Goal: Task Accomplishment & Management: Complete application form

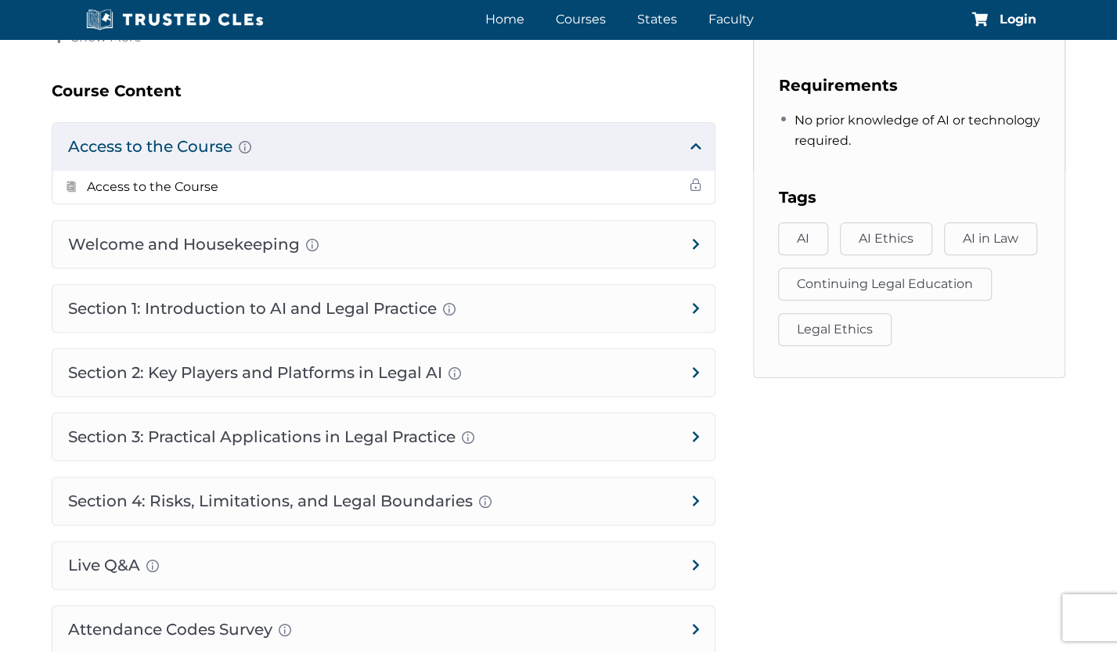
scroll to position [785, 0]
click at [170, 250] on h4 "Welcome and Housekeeping Introduction of presenters and overview of course stru…" at bounding box center [383, 243] width 663 height 47
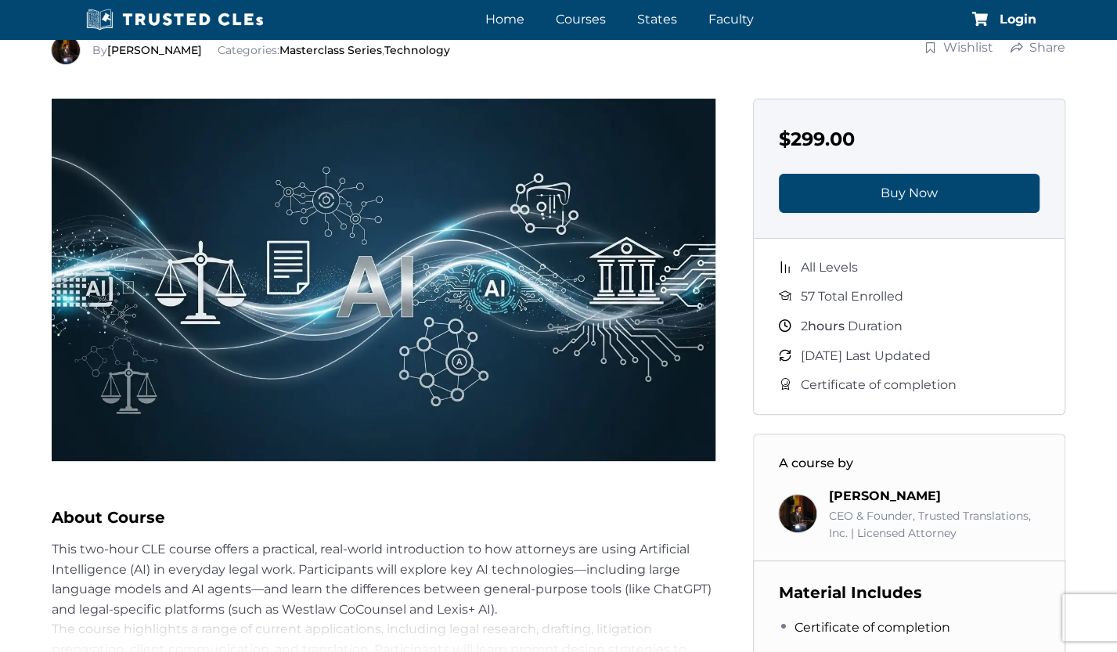
scroll to position [0, 0]
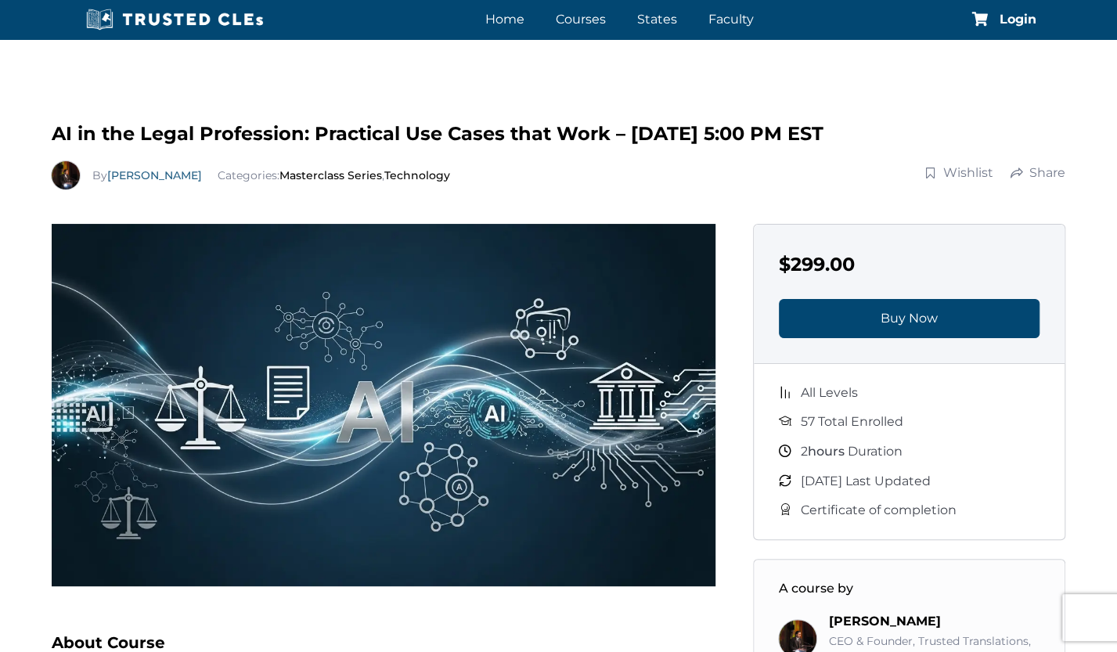
click at [146, 175] on link "[PERSON_NAME]" at bounding box center [154, 175] width 95 height 14
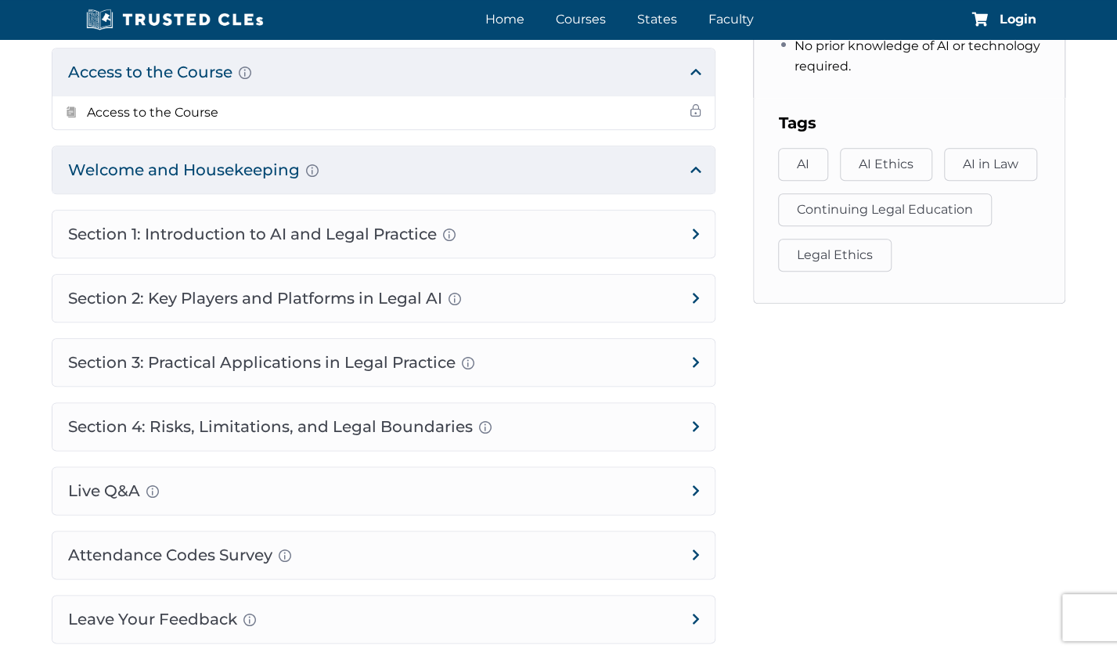
scroll to position [854, 0]
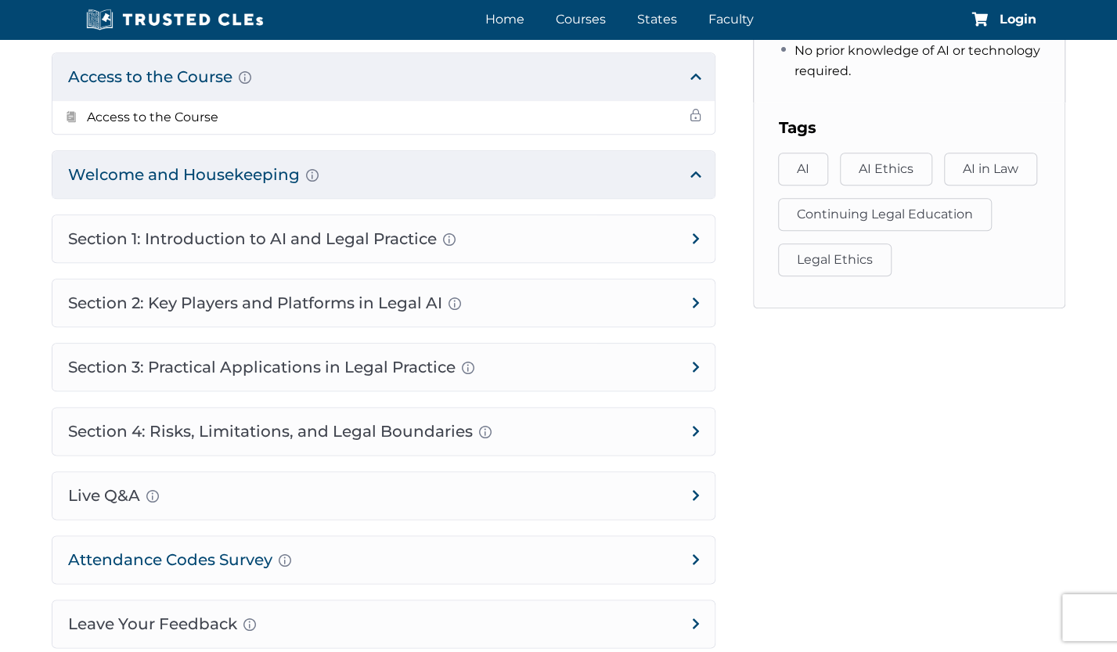
click at [669, 563] on h4 "Attendance Codes Survey Completion instructions for survey and attendance Final…" at bounding box center [383, 559] width 663 height 47
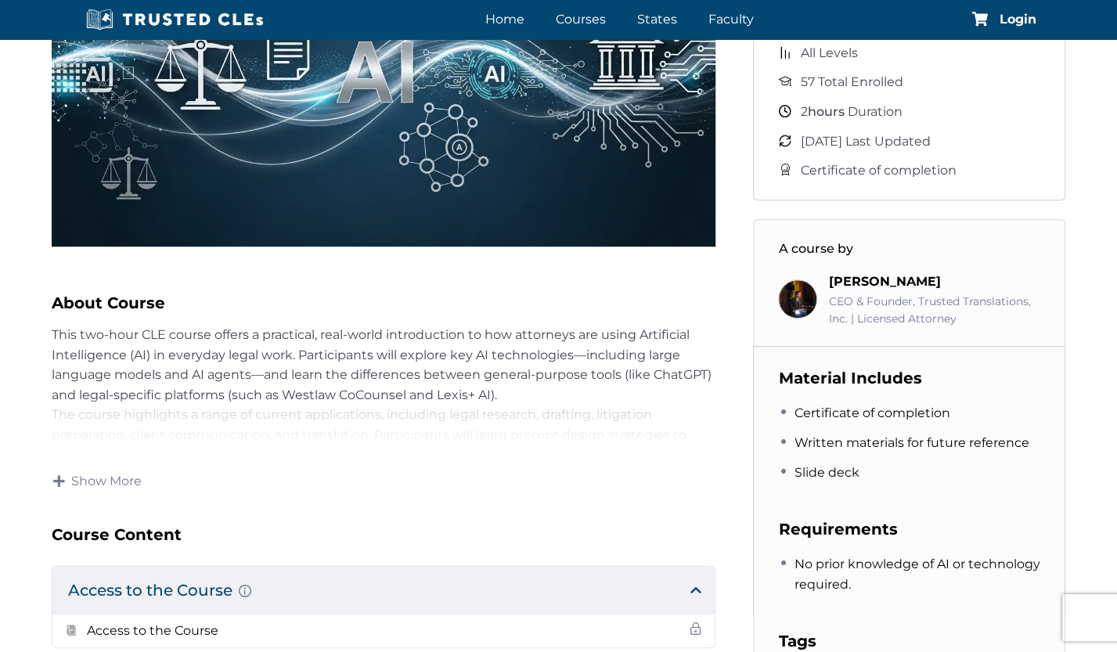
scroll to position [338, 0]
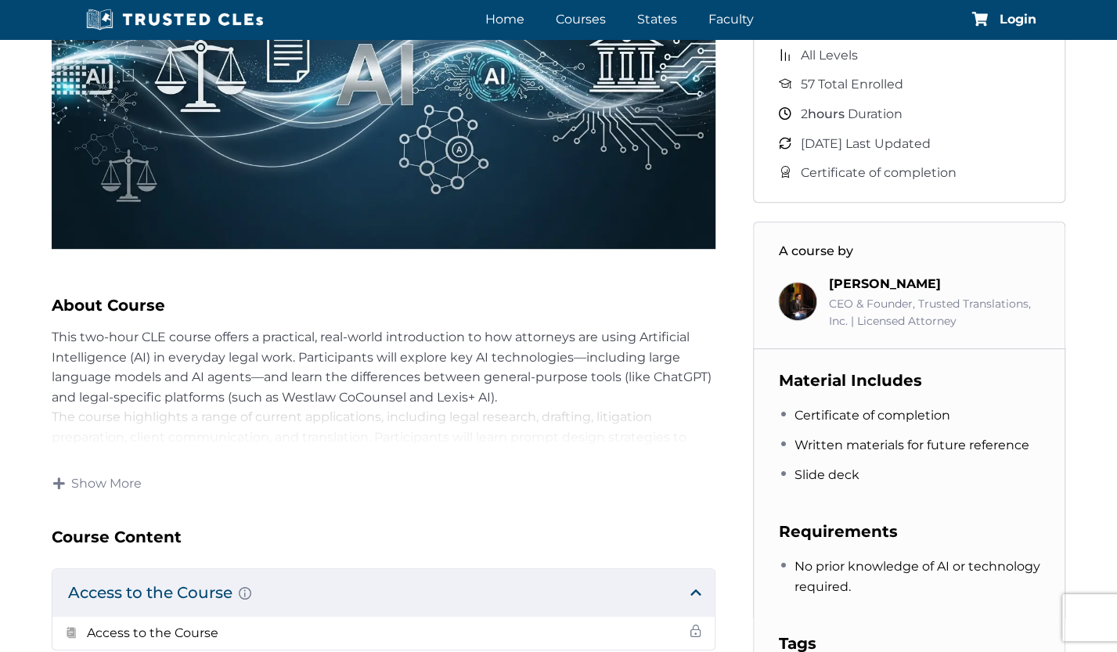
click at [31, 338] on div "AI in the Legal Profession: Practical Use Cases that Work – 10/15 – 5:00 PM EST…" at bounding box center [558, 485] width 1117 height 1504
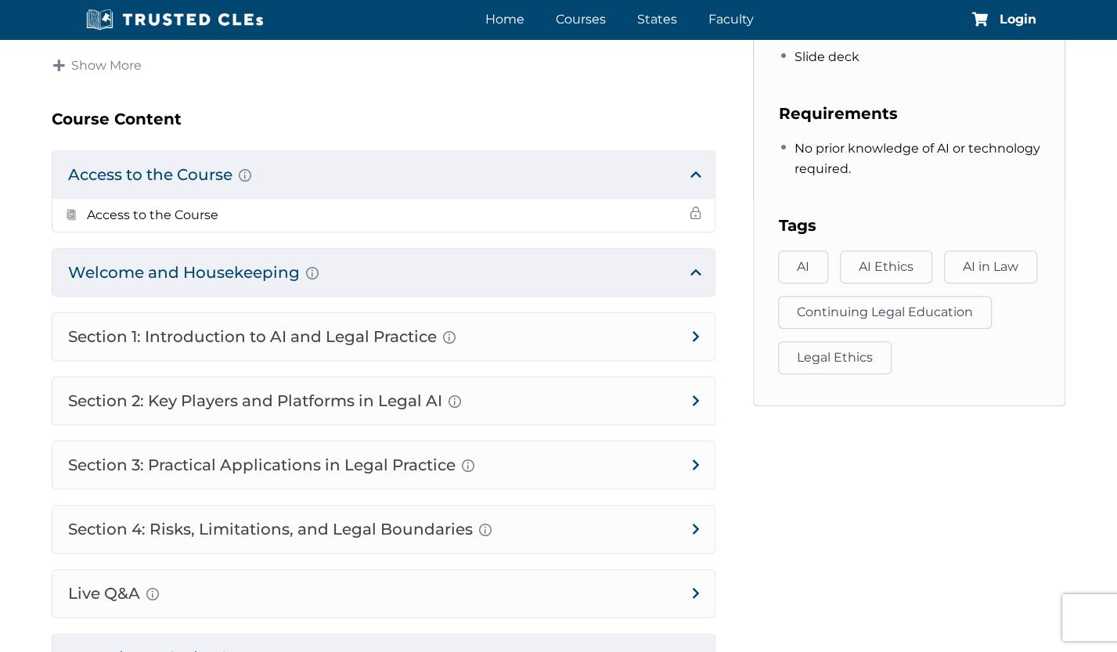
scroll to position [757, 0]
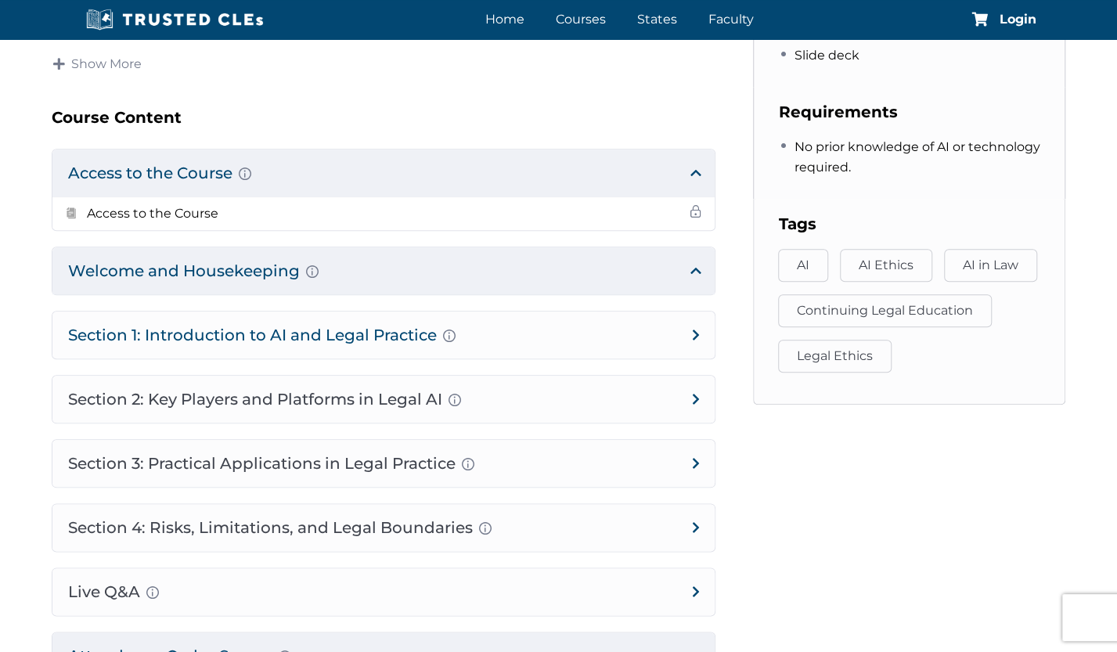
click at [260, 333] on h4 "Section 1: Introduction to AI and Legal Practice Overview of Artificial Intelli…" at bounding box center [383, 335] width 663 height 47
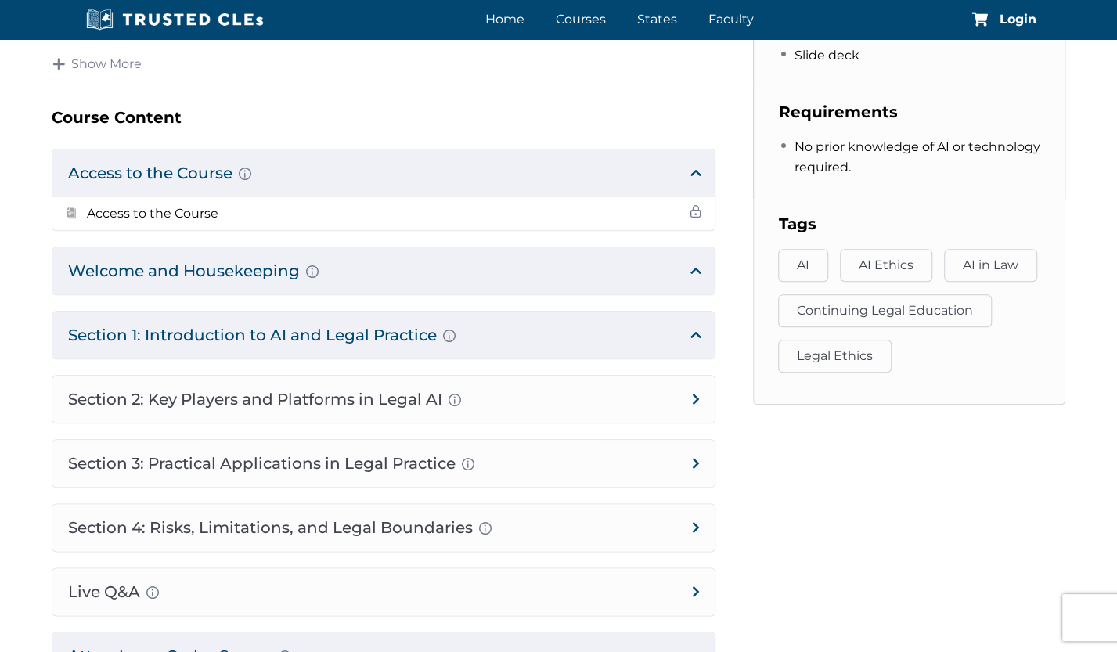
click at [697, 331] on h4 "Section 1: Introduction to AI and Legal Practice Overview of Artificial Intelli…" at bounding box center [383, 335] width 663 height 47
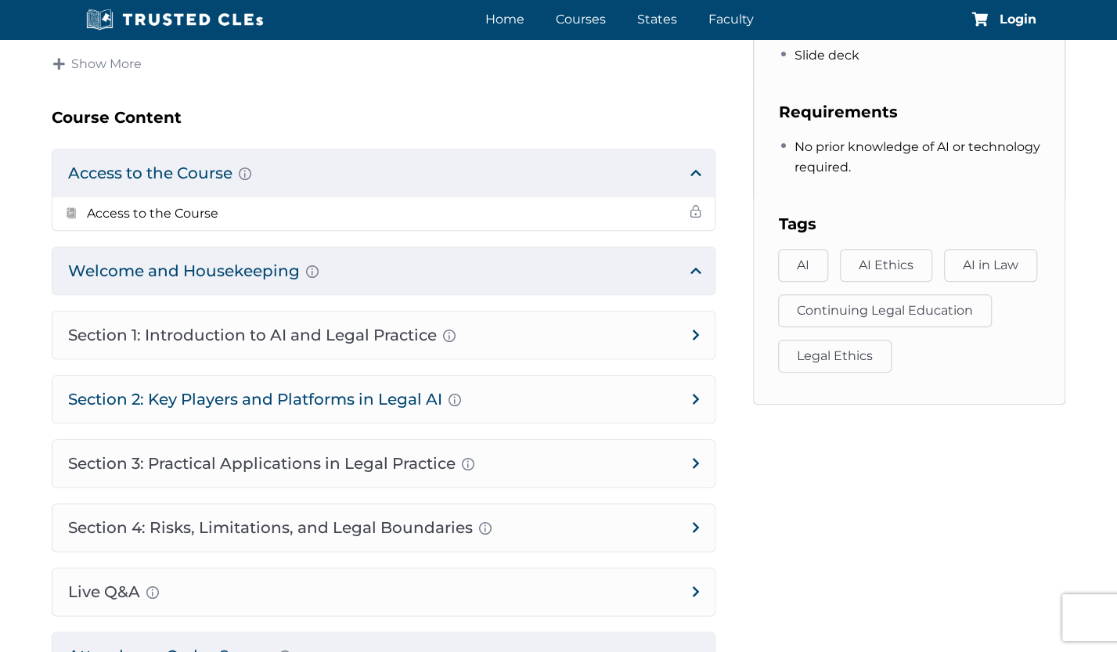
click at [699, 395] on h4 "Section 2: Key Players and Platforms in Legal AI Overview of Popular Generative…" at bounding box center [383, 399] width 663 height 47
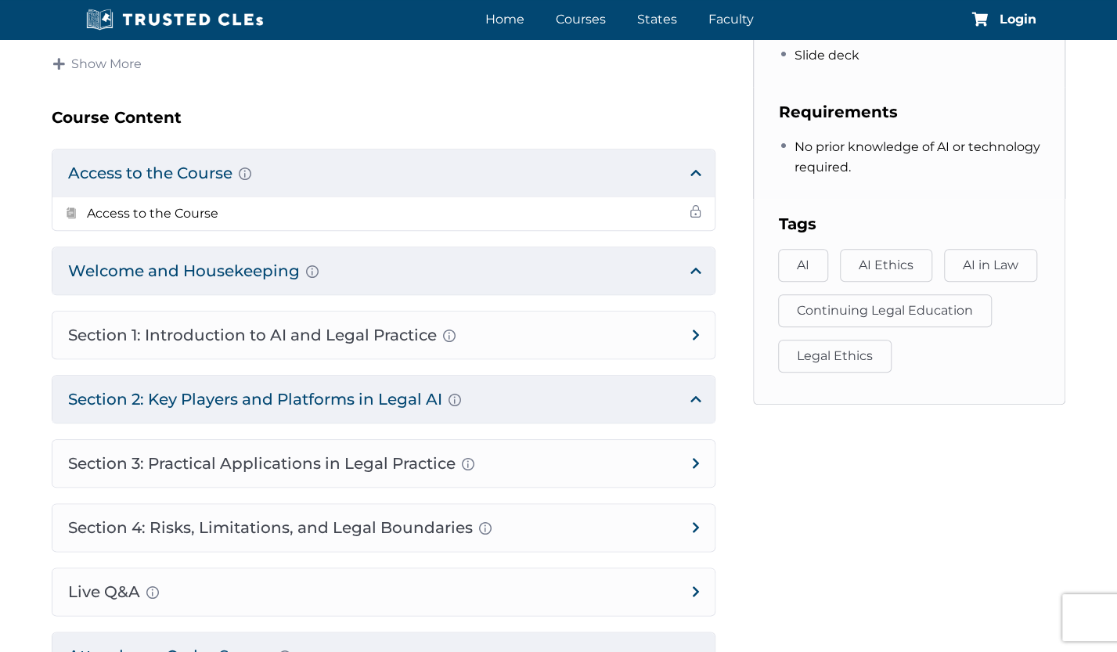
click at [793, 567] on aside "$299.00 Buy Now All Levels 57 Total Enrolled 2 hours Duration October 15, 2025 …" at bounding box center [910, 122] width 351 height 1311
click at [16, 206] on div "AI in the Legal Profession: Practical Use Cases that Work – 10/15 – 5:00 PM EST…" at bounding box center [558, 65] width 1117 height 1504
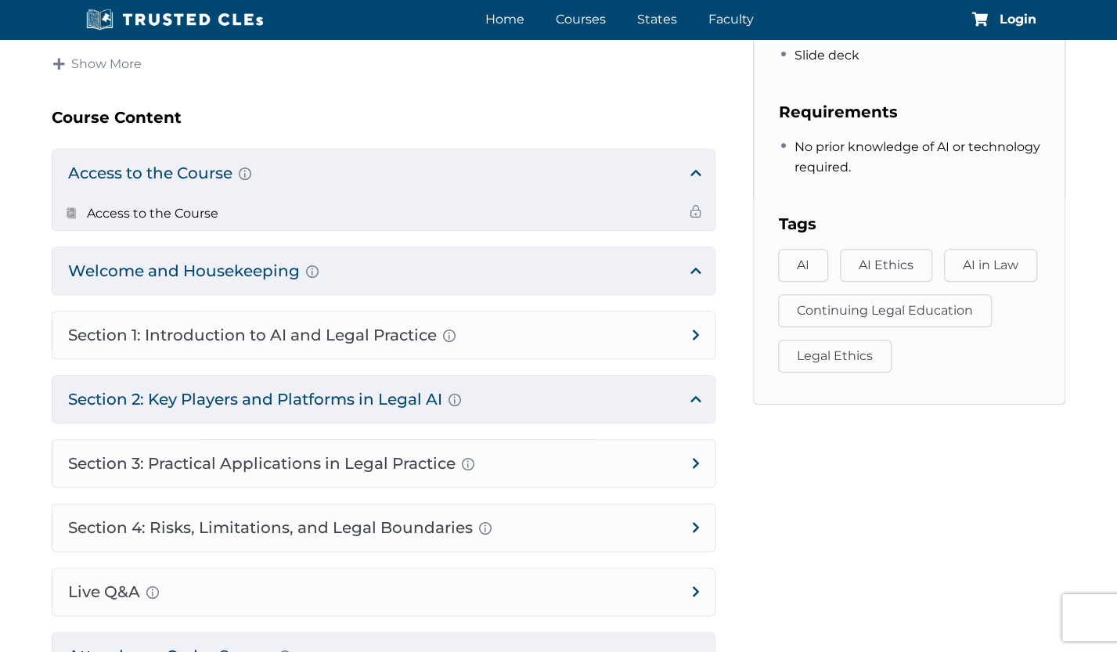
click at [132, 212] on h5 "Access to the Course" at bounding box center [153, 214] width 132 height 20
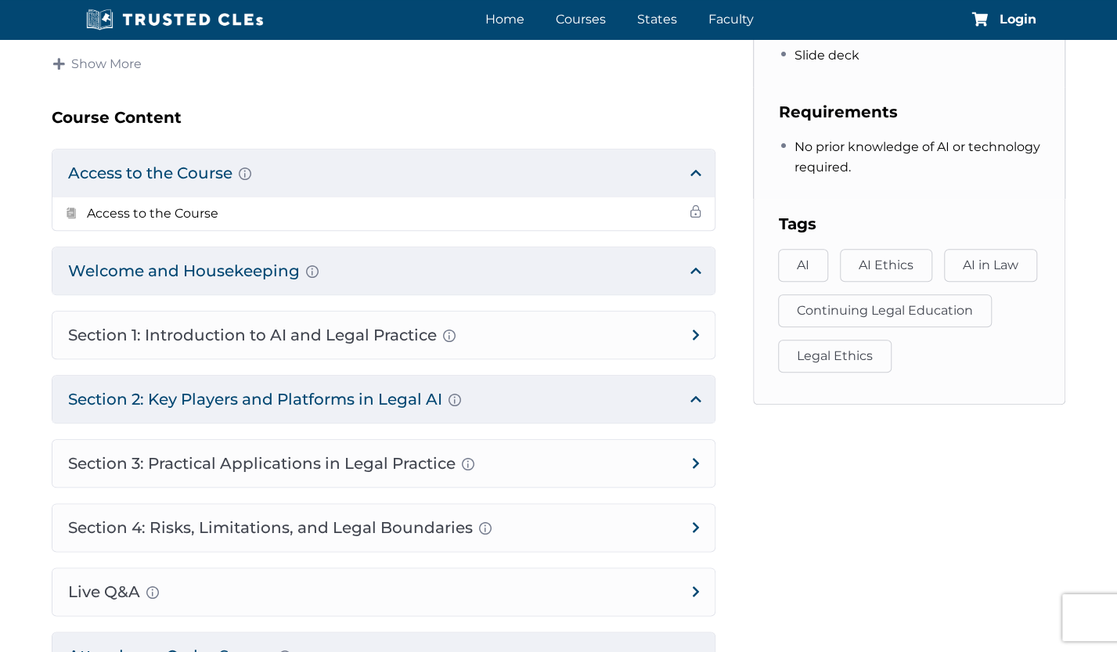
click at [36, 305] on main "About Course This two-hour CLE course offers a practical, real-world introducti…" at bounding box center [384, 122] width 702 height 1311
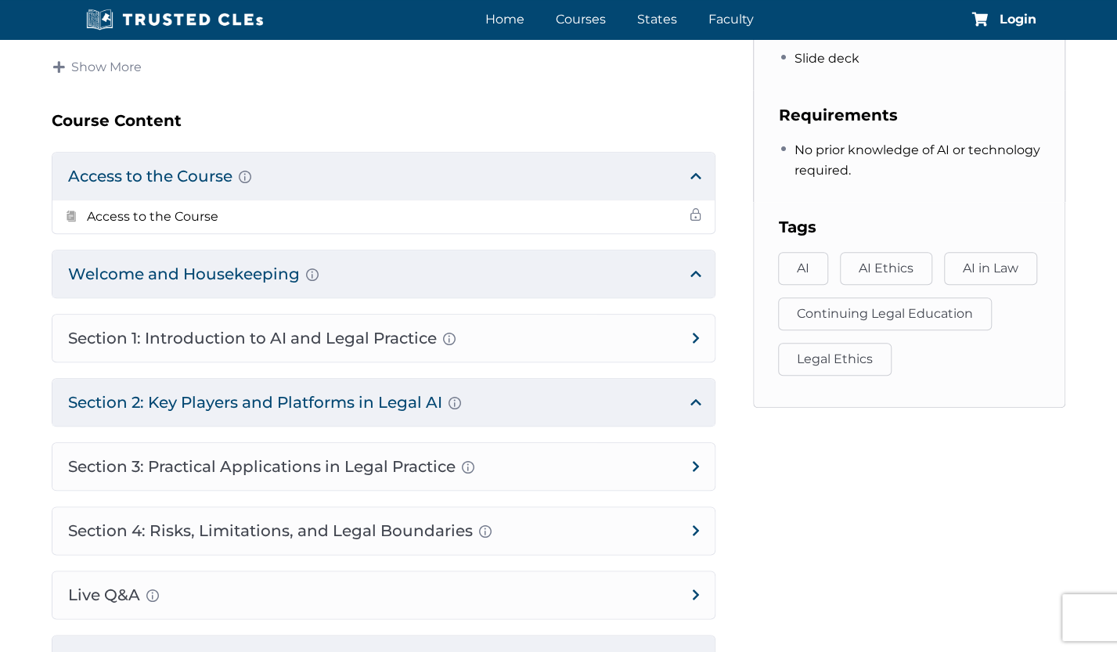
scroll to position [753, 0]
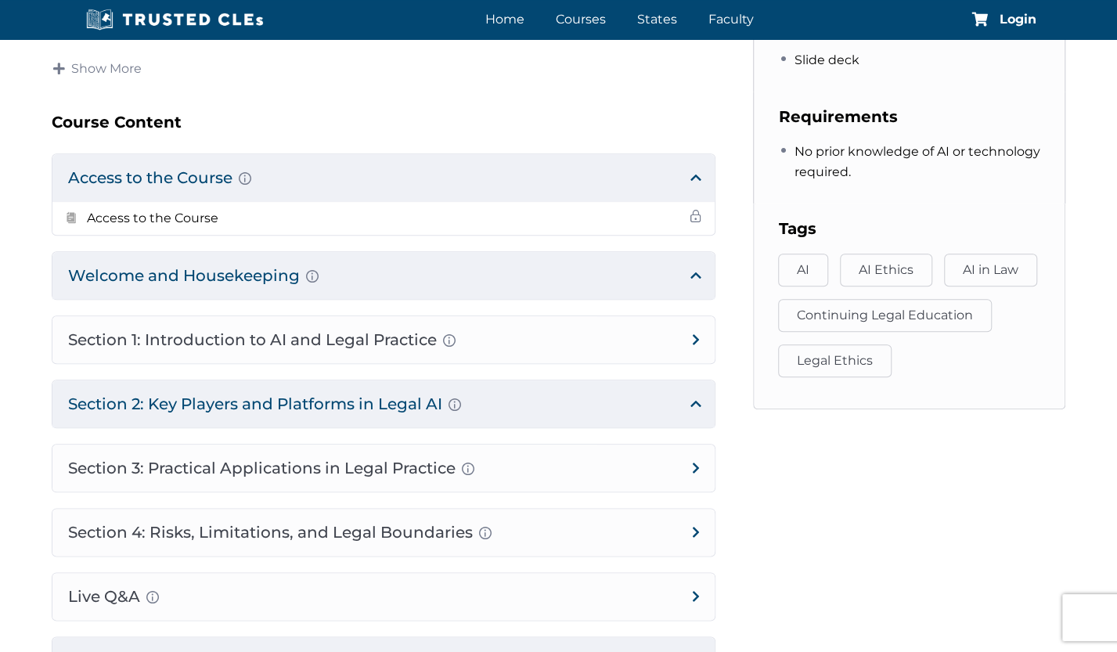
click at [998, 21] on div "Login" at bounding box center [1004, 19] width 65 height 15
click at [1024, 21] on span "Login" at bounding box center [1018, 19] width 37 height 13
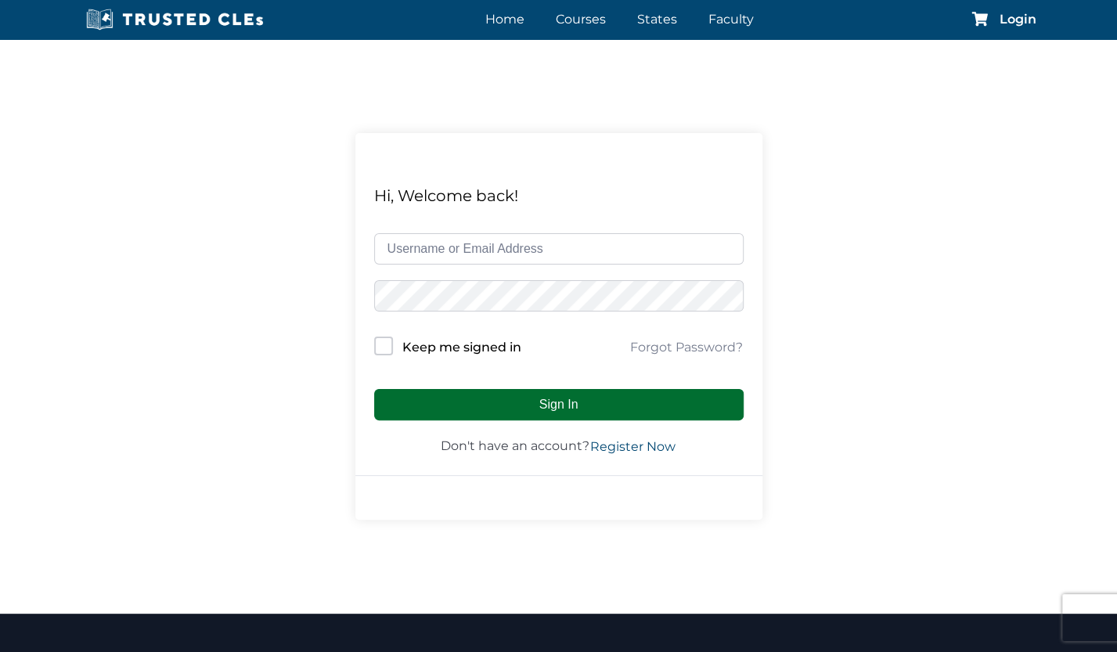
type input "melissamc@stengerlaw.com"
click at [566, 411] on button "Sign In" at bounding box center [559, 404] width 370 height 31
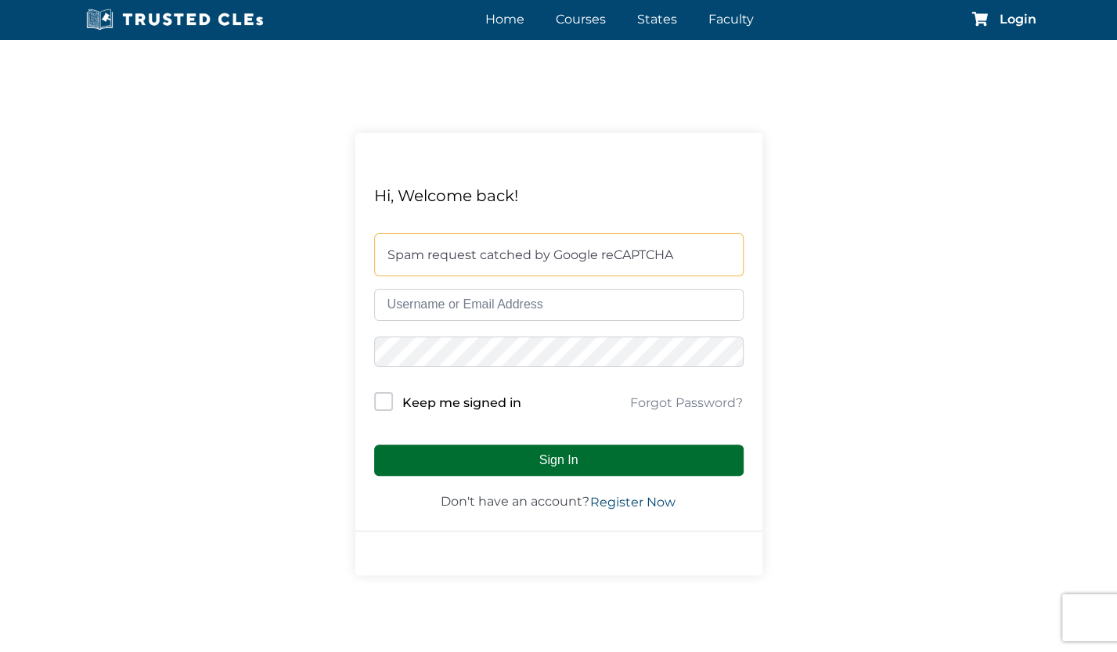
type input "melissamc@stengerlaw.com"
click at [565, 459] on button "Sign In" at bounding box center [559, 460] width 370 height 31
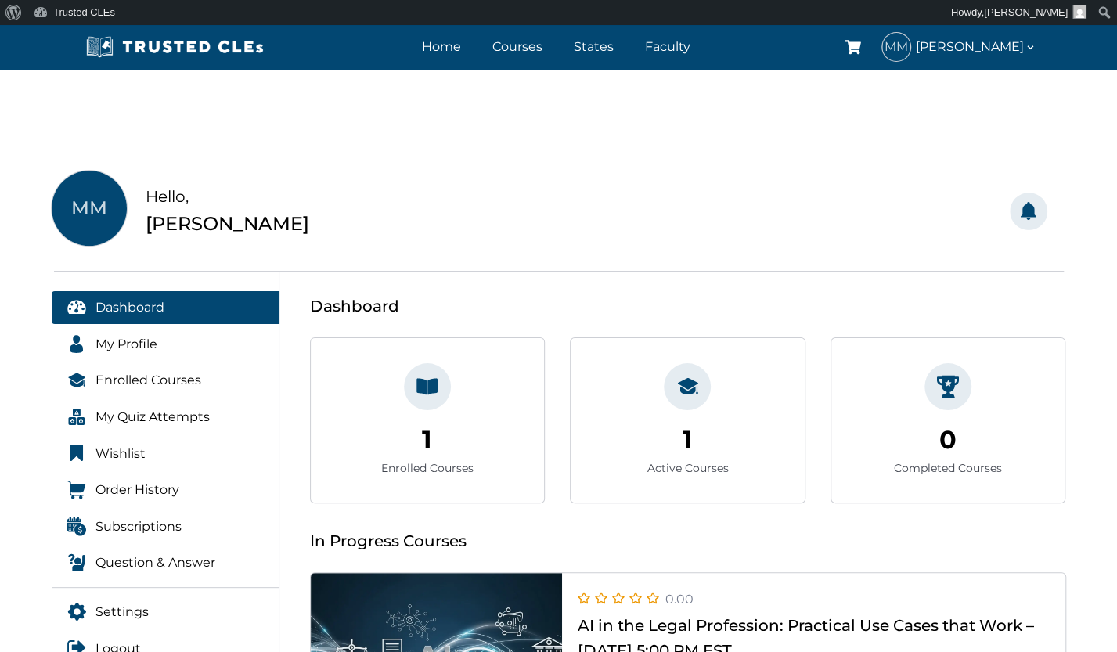
click at [691, 384] on icon at bounding box center [688, 387] width 22 height 22
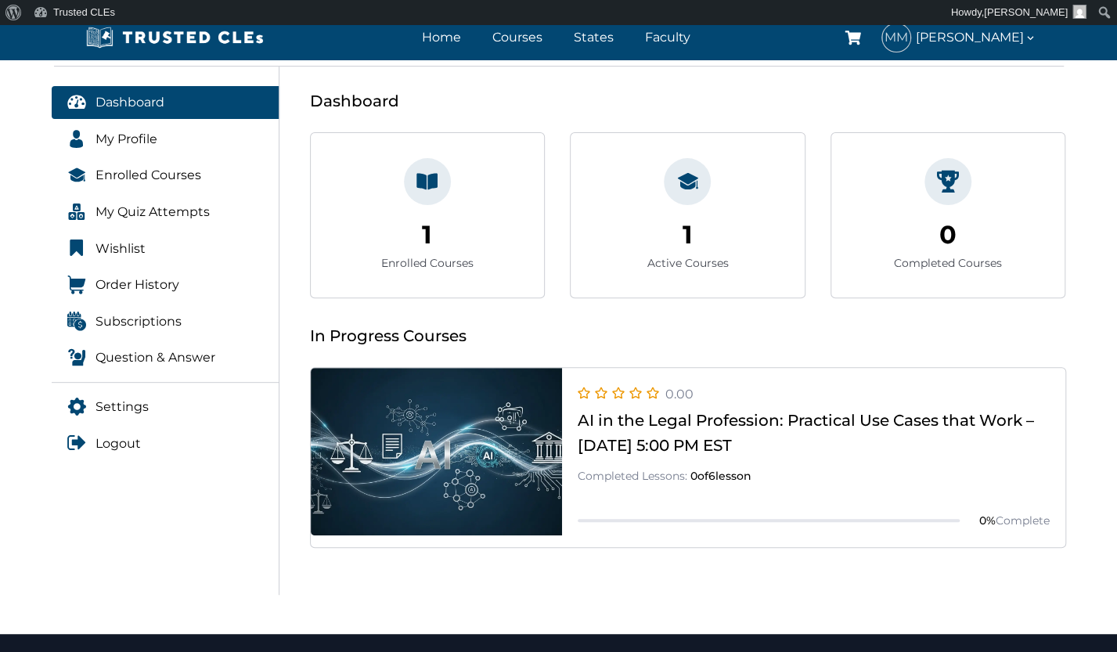
scroll to position [204, 0]
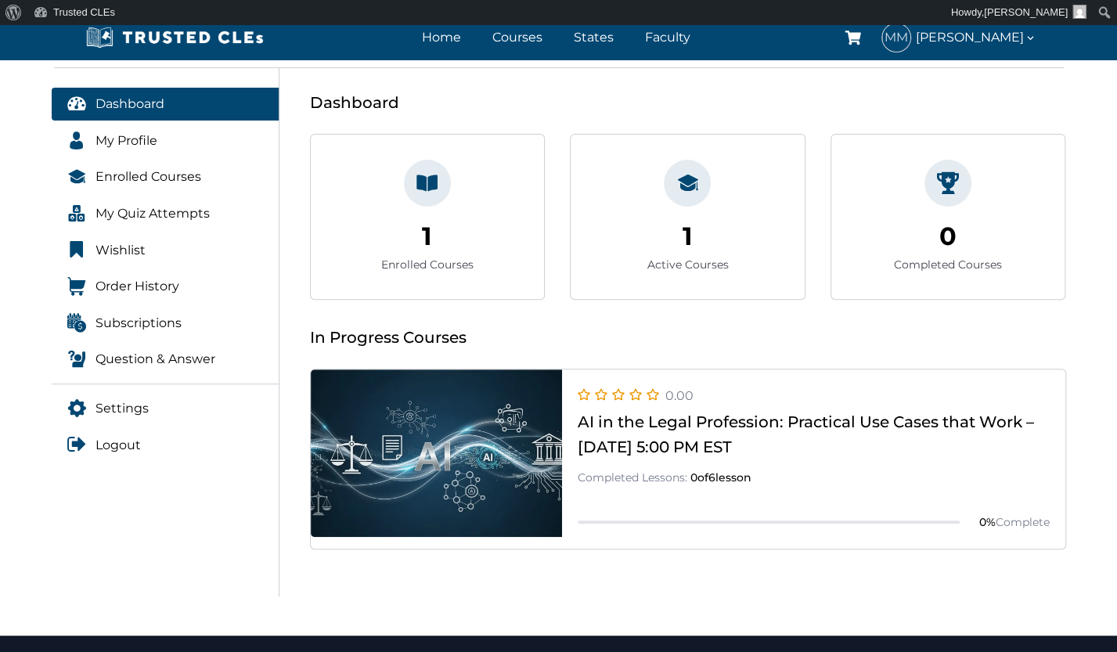
click at [424, 176] on icon at bounding box center [428, 183] width 22 height 22
click at [426, 242] on div "1" at bounding box center [427, 236] width 10 height 40
click at [644, 549] on link at bounding box center [688, 549] width 755 height 0
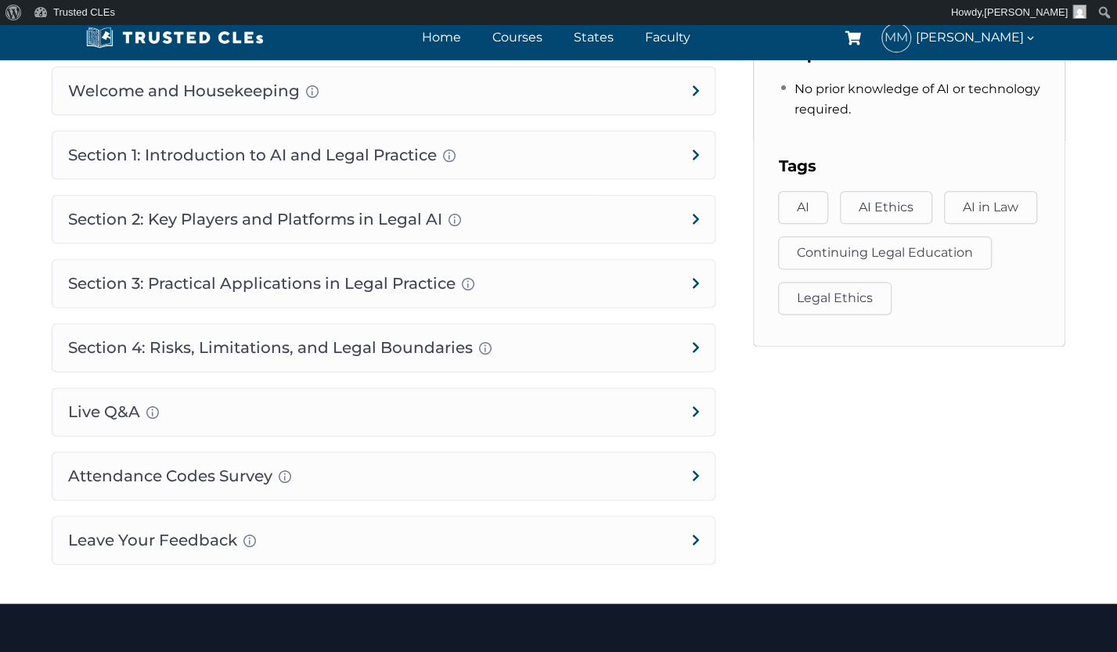
scroll to position [1002, 0]
click at [686, 477] on h4 "Attendance Codes Survey Completion instructions for survey and attendance Final…" at bounding box center [383, 475] width 663 height 47
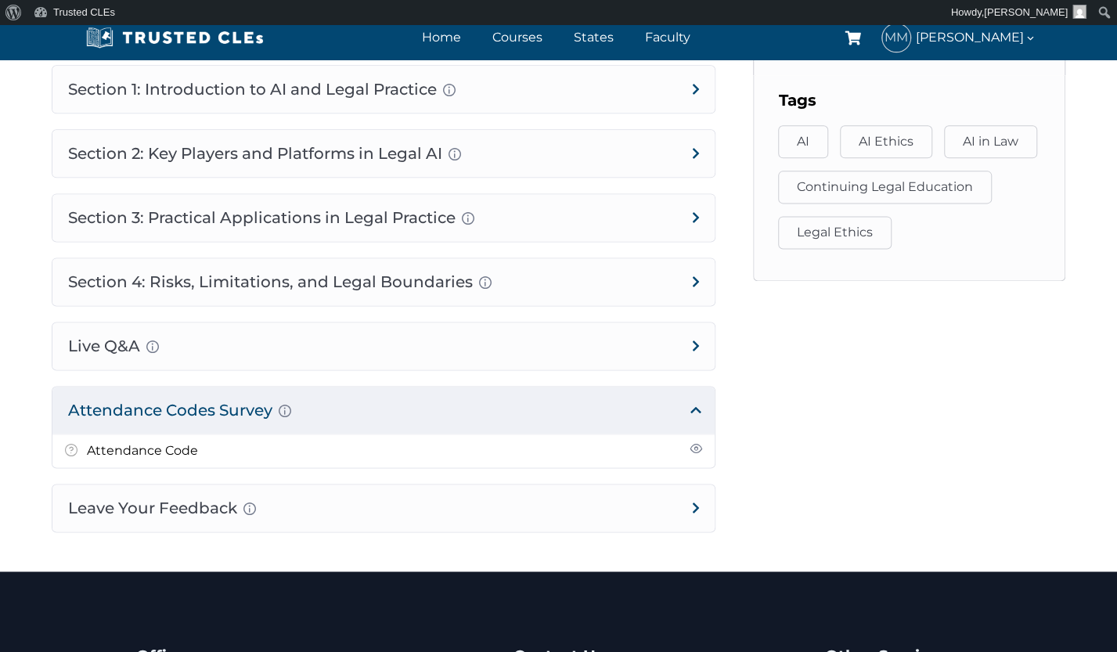
scroll to position [1071, 0]
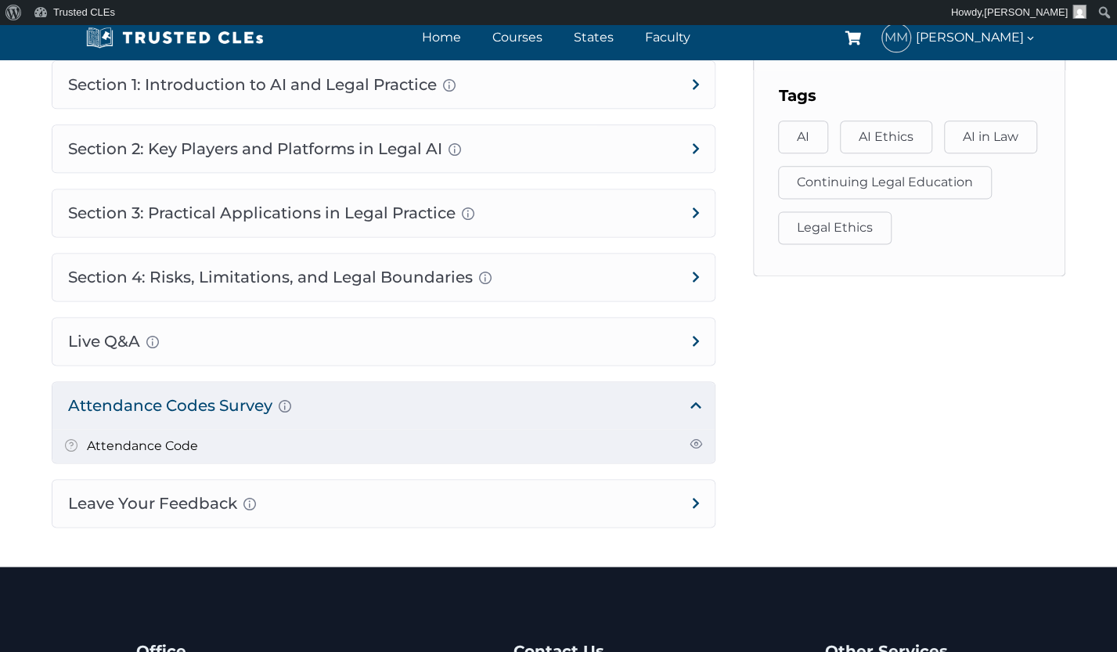
click at [355, 439] on li "Attendance Code" at bounding box center [383, 446] width 663 height 33
click at [698, 444] on span at bounding box center [696, 444] width 13 height 13
click at [63, 442] on li "Attendance Code" at bounding box center [383, 446] width 663 height 33
click at [108, 441] on link "Attendance Code" at bounding box center [142, 446] width 111 height 15
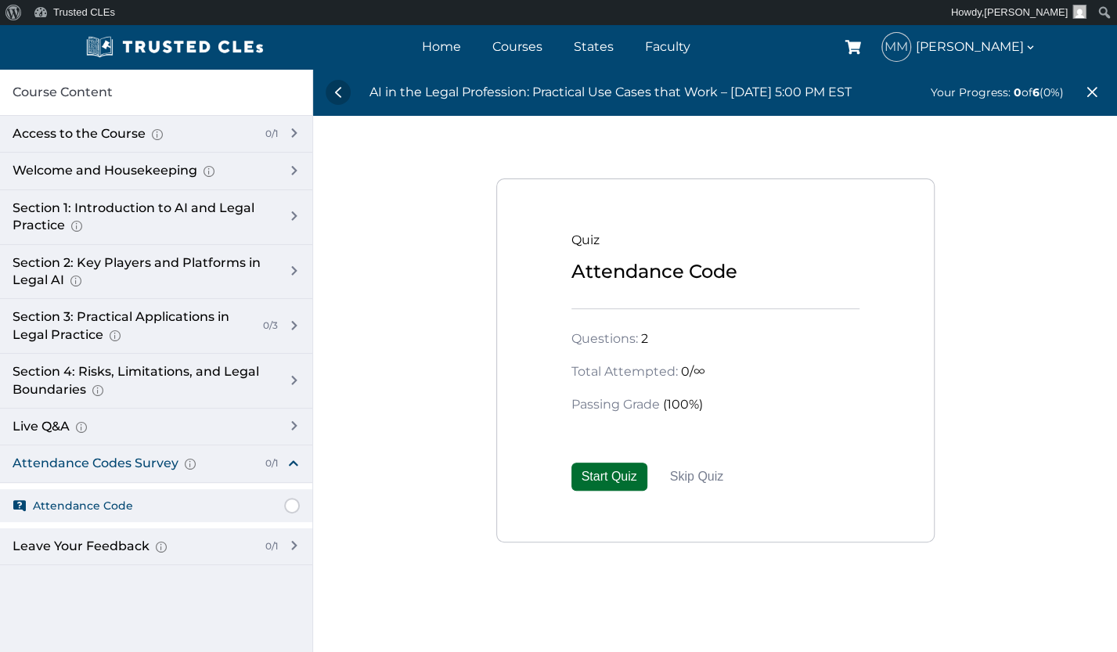
click at [619, 478] on button "Start Quiz" at bounding box center [610, 477] width 76 height 28
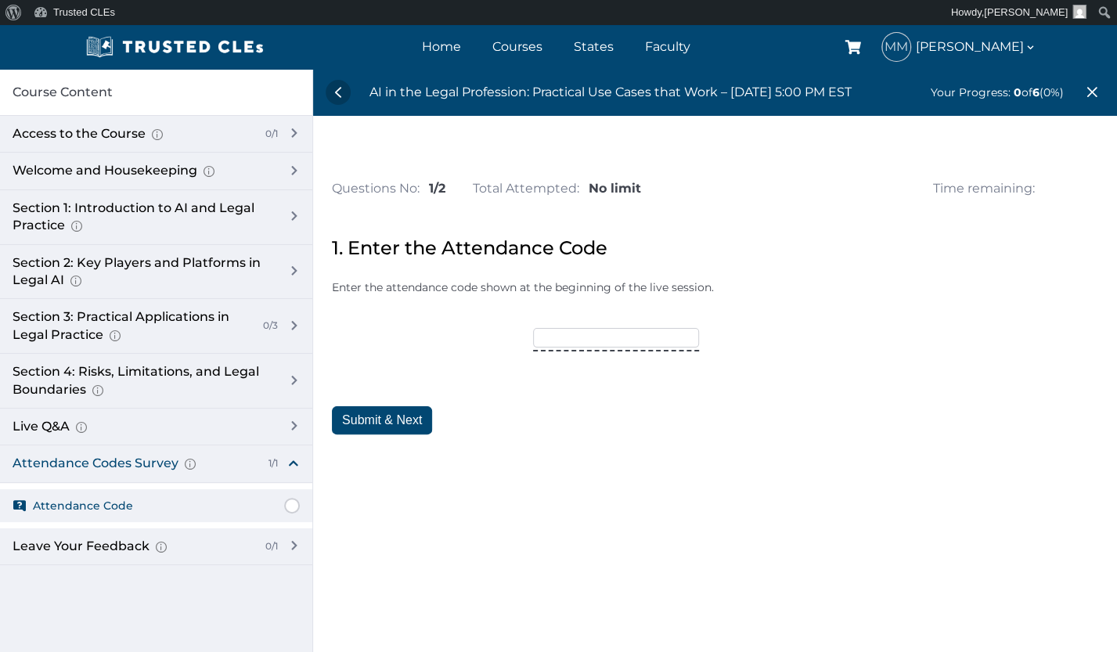
click at [570, 341] on input"] "text" at bounding box center [616, 337] width 166 height 19
type input"] "trusted15"
click at [410, 413] on button "Submit & Next" at bounding box center [382, 420] width 100 height 28
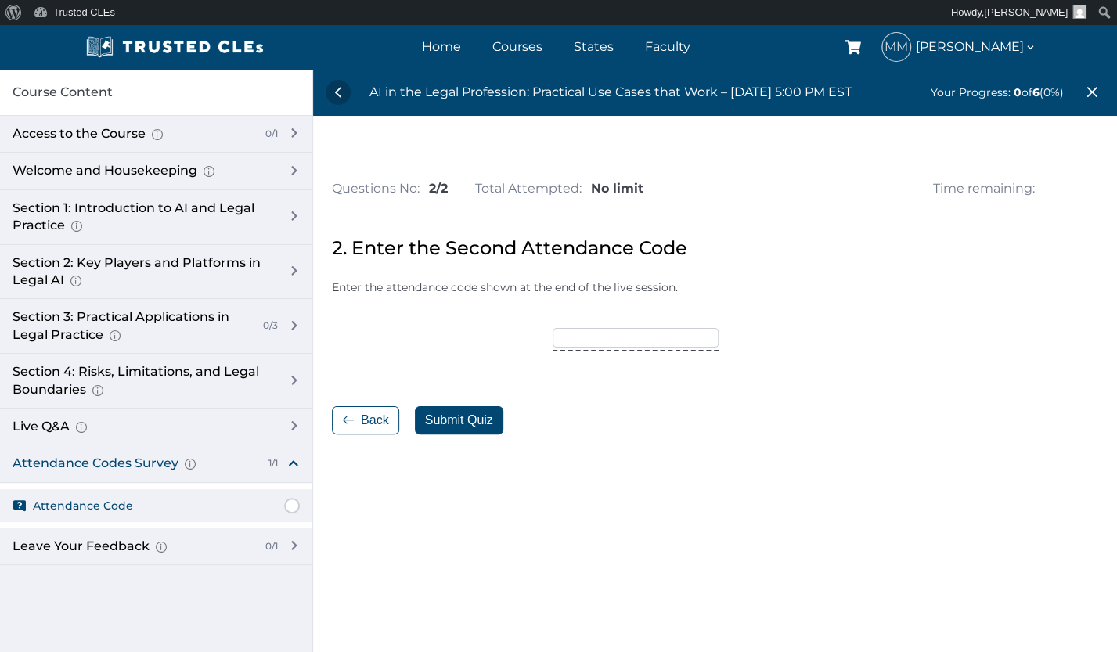
click at [572, 338] on input"] "text" at bounding box center [636, 337] width 166 height 19
type input"] "OCTOBER25"
click at [448, 424] on button "Submit Quiz" at bounding box center [459, 420] width 88 height 28
